Goal: Find specific page/section: Find specific page/section

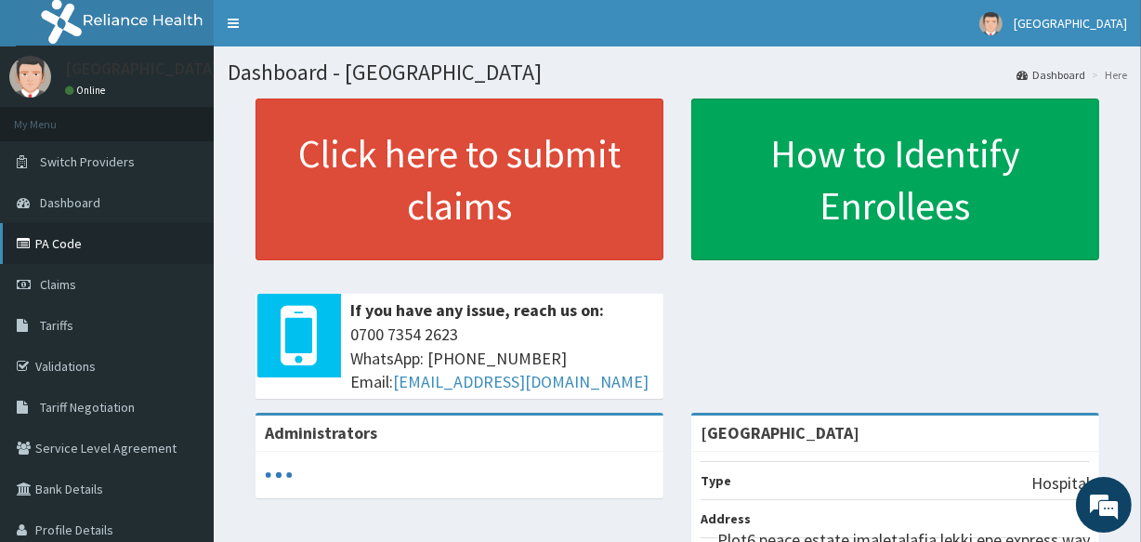
click at [165, 257] on link "PA Code" at bounding box center [107, 243] width 214 height 41
click at [62, 237] on link "PA Code" at bounding box center [107, 243] width 214 height 41
